Goal: Find specific page/section: Find specific page/section

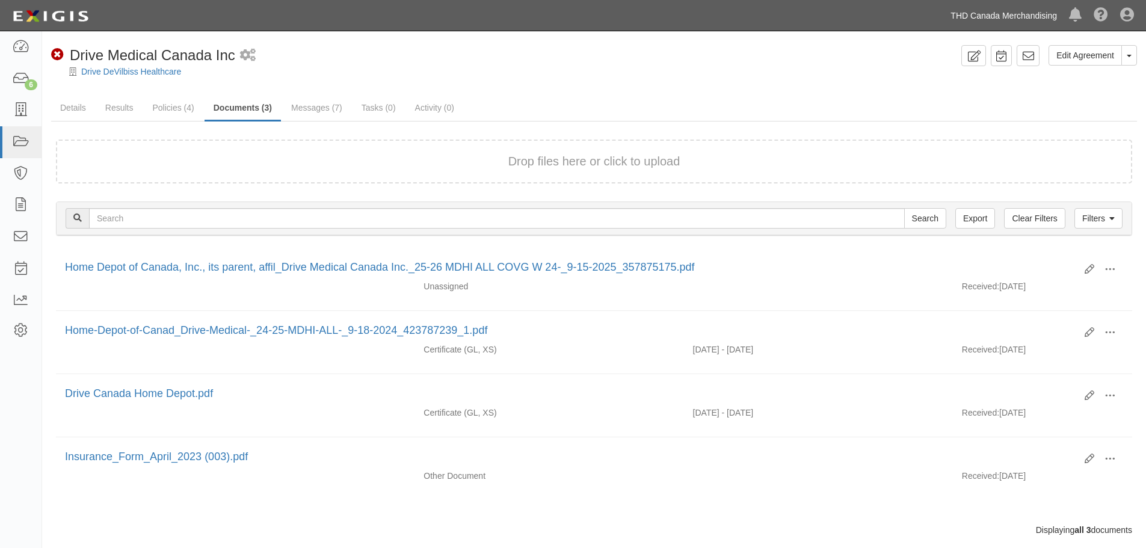
click at [1036, 11] on link "THD Canada Merchandising" at bounding box center [1004, 16] width 119 height 24
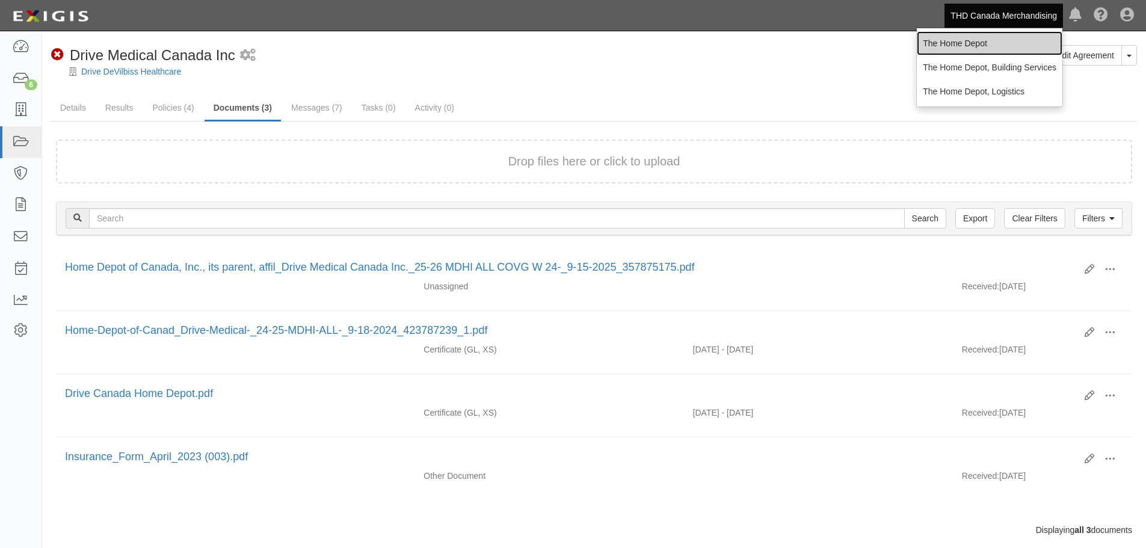
click at [991, 40] on link "The Home Depot" at bounding box center [990, 43] width 146 height 24
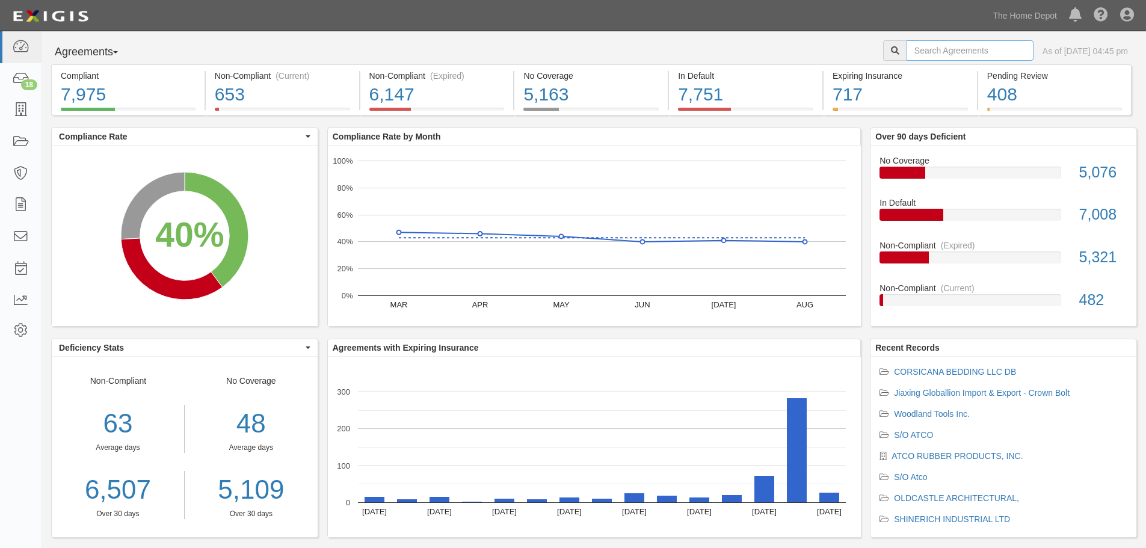
click at [937, 46] on input "text" at bounding box center [970, 50] width 127 height 20
click at [918, 49] on input "text" at bounding box center [970, 50] width 127 height 20
type input "[GEOGRAPHIC_DATA]"
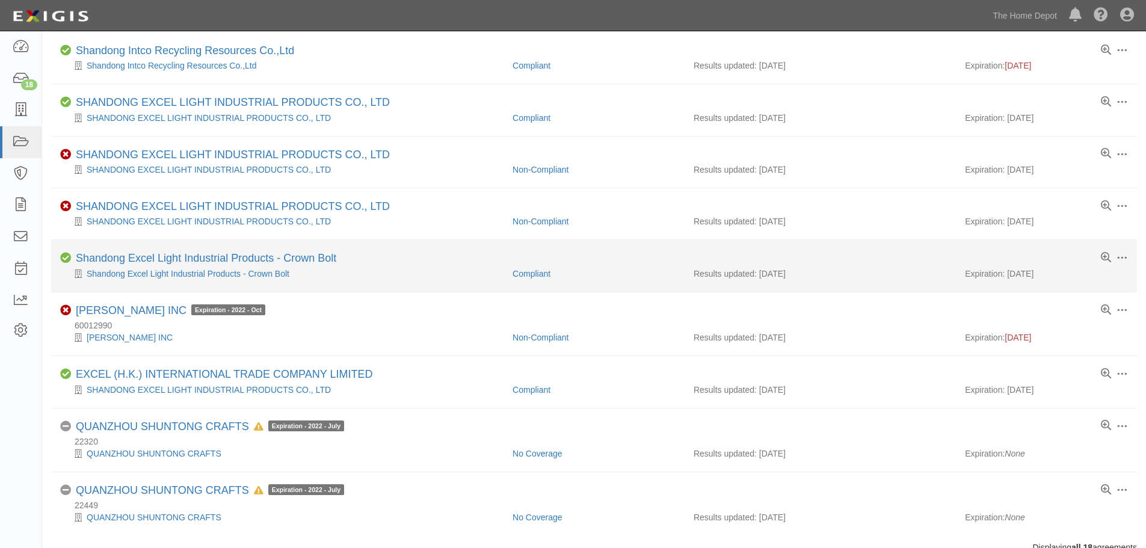
scroll to position [623, 0]
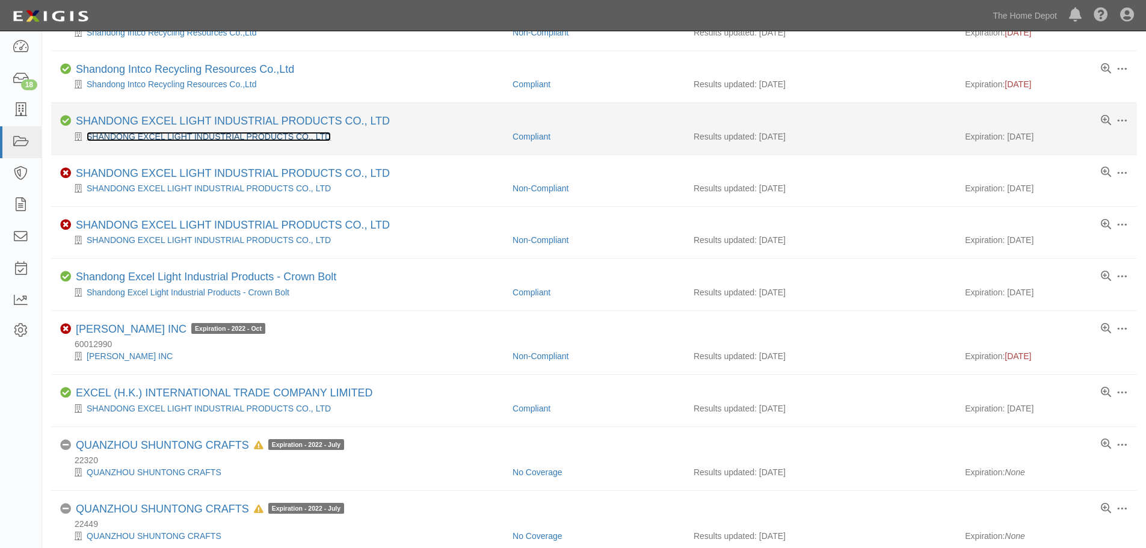
click at [218, 132] on link "SHANDONG EXCEL LIGHT INDUSTRIAL PRODUCTS CO., LTD" at bounding box center [209, 137] width 244 height 10
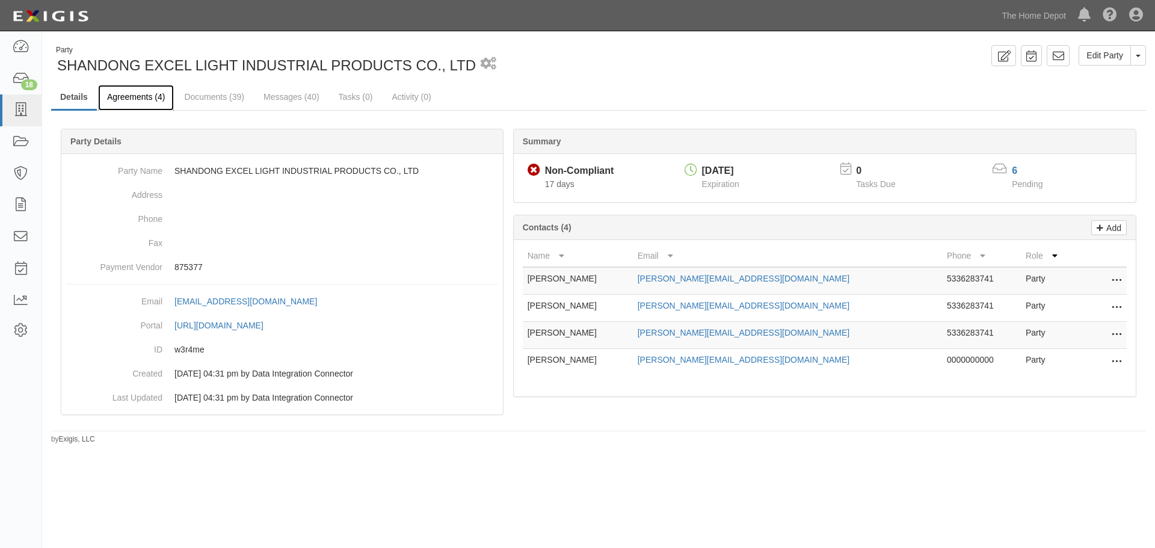
click at [155, 100] on link "Agreements (4)" at bounding box center [136, 98] width 76 height 26
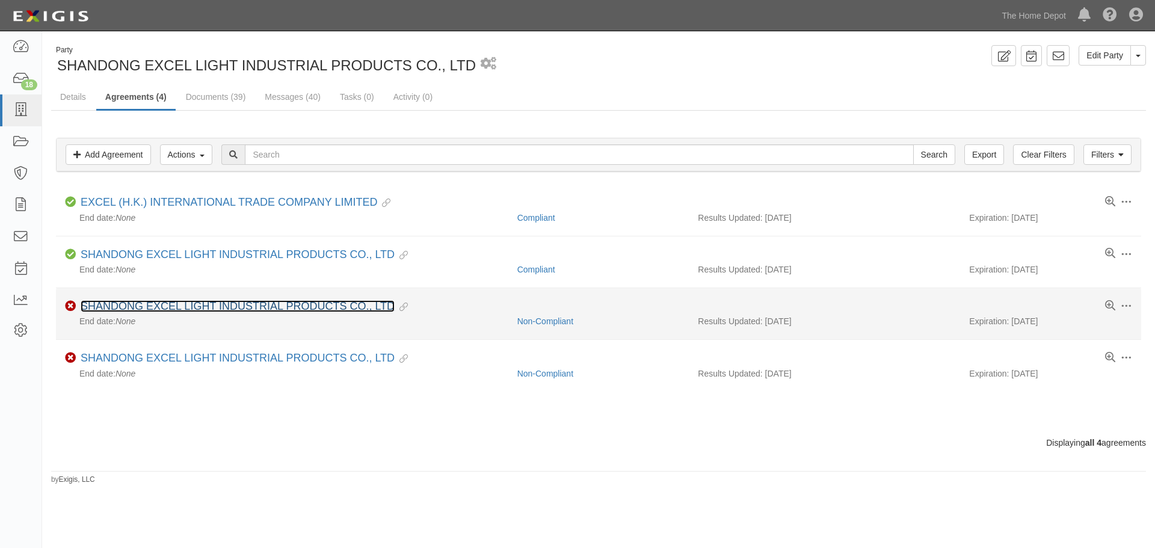
click at [235, 304] on link "SHANDONG EXCEL LIGHT INDUSTRIAL PRODUCTS CO., LTD" at bounding box center [238, 306] width 314 height 12
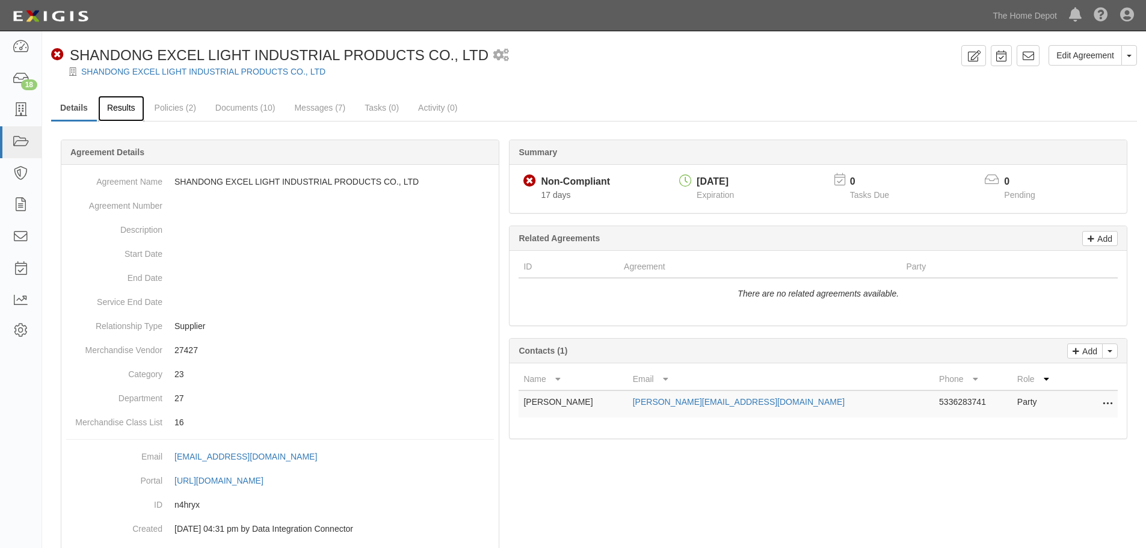
click at [119, 102] on link "Results" at bounding box center [121, 109] width 46 height 26
